Goal: Find specific fact: Find specific fact

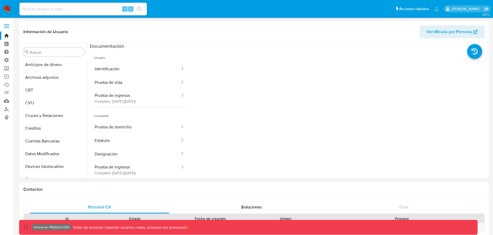
select select "10"
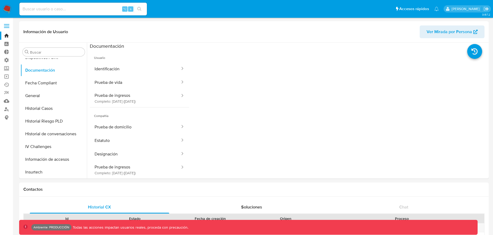
click at [79, 4] on div "⌥ s" at bounding box center [82, 9] width 127 height 13
click at [82, 5] on div "⌥ s" at bounding box center [82, 9] width 127 height 13
click at [84, 6] on input at bounding box center [82, 9] width 127 height 7
paste input "1azLEytxP6aG7joXQfDFAJ1j"
type input "1azLEytxP6aG7joXQfDFAJ1j"
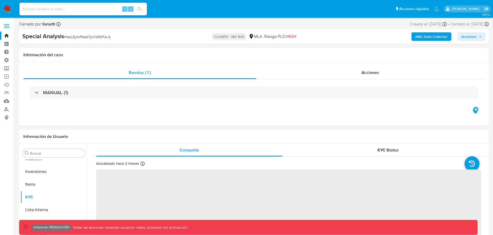
scroll to position [250, 0]
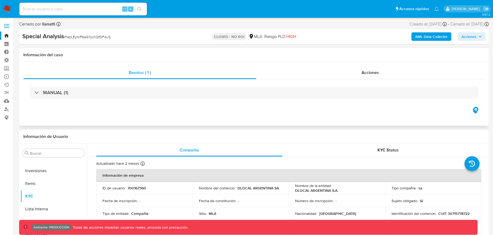
select select "10"
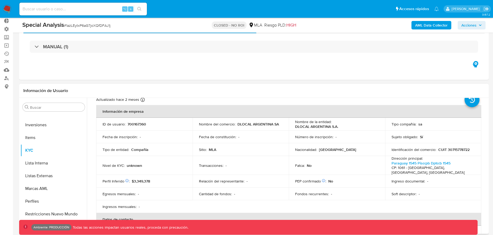
scroll to position [13, 0]
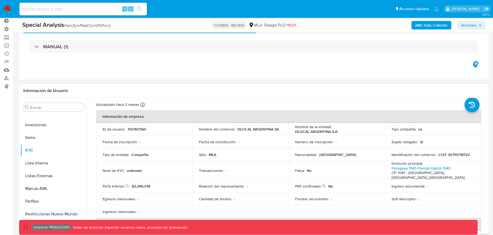
click at [134, 128] on p "700167360" at bounding box center [136, 129] width 19 height 5
copy p "700167360"
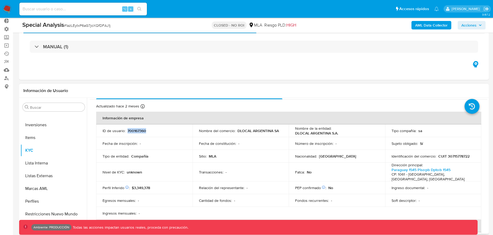
scroll to position [23, 0]
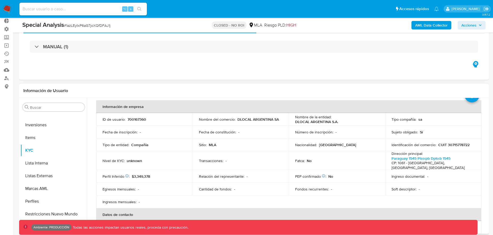
click at [458, 145] on p "CUIT 30715778722" at bounding box center [453, 145] width 31 height 5
copy p "30715778722"
